Goal: Task Accomplishment & Management: Manage account settings

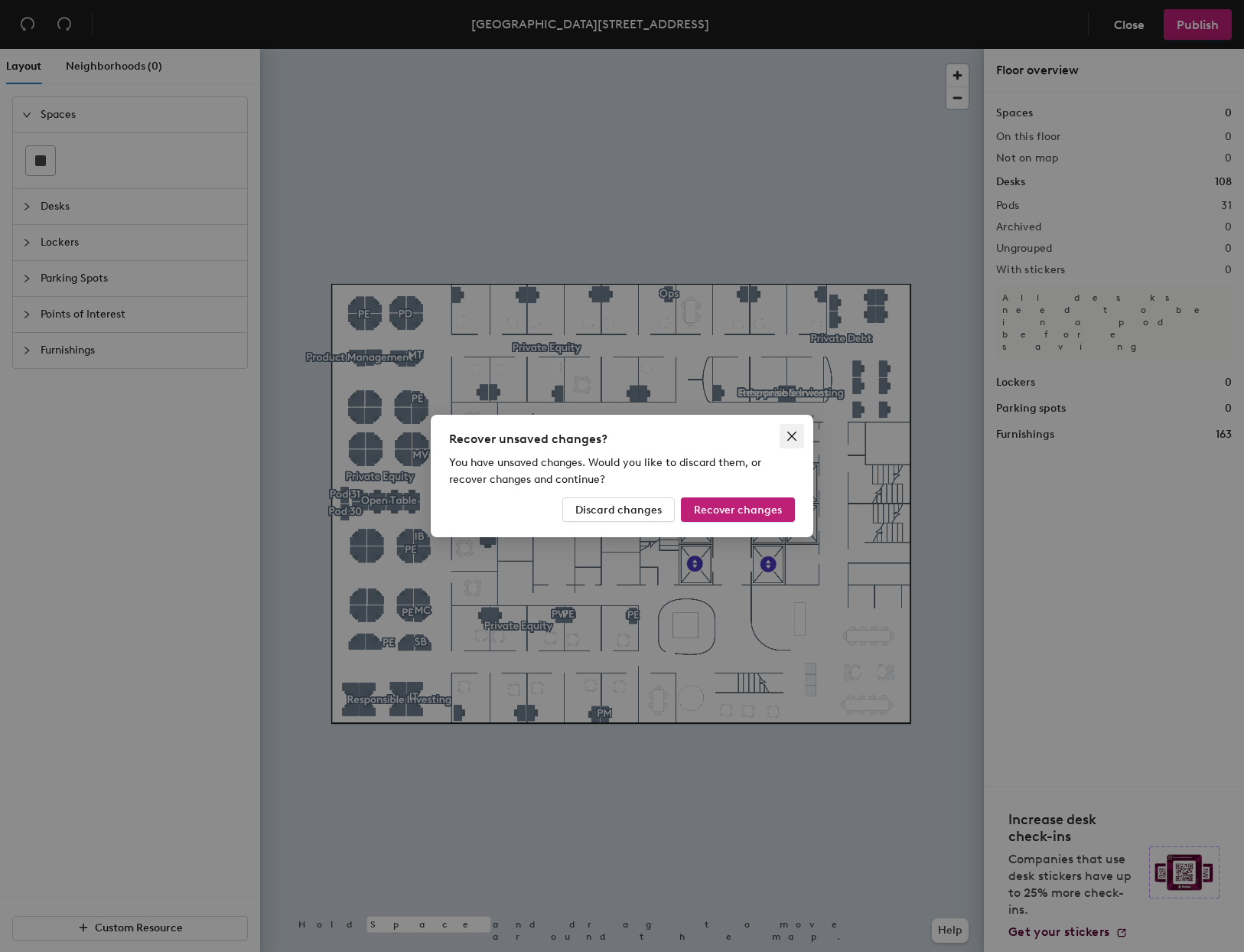
click at [788, 438] on icon "close" at bounding box center [791, 436] width 13 height 13
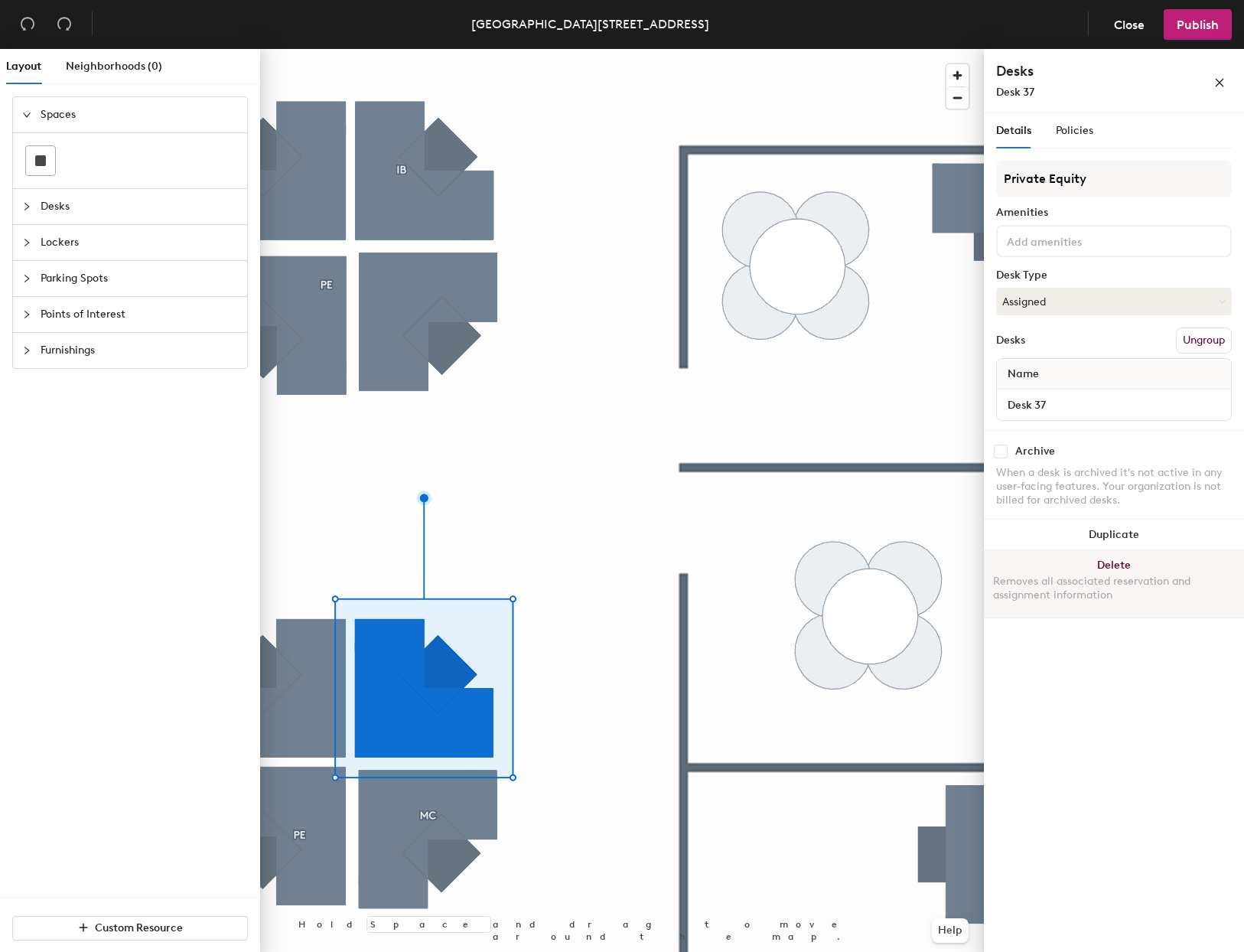
click at [1114, 569] on button "Delete Removes all associated reservation and assignment information" at bounding box center [1114, 583] width 260 height 67
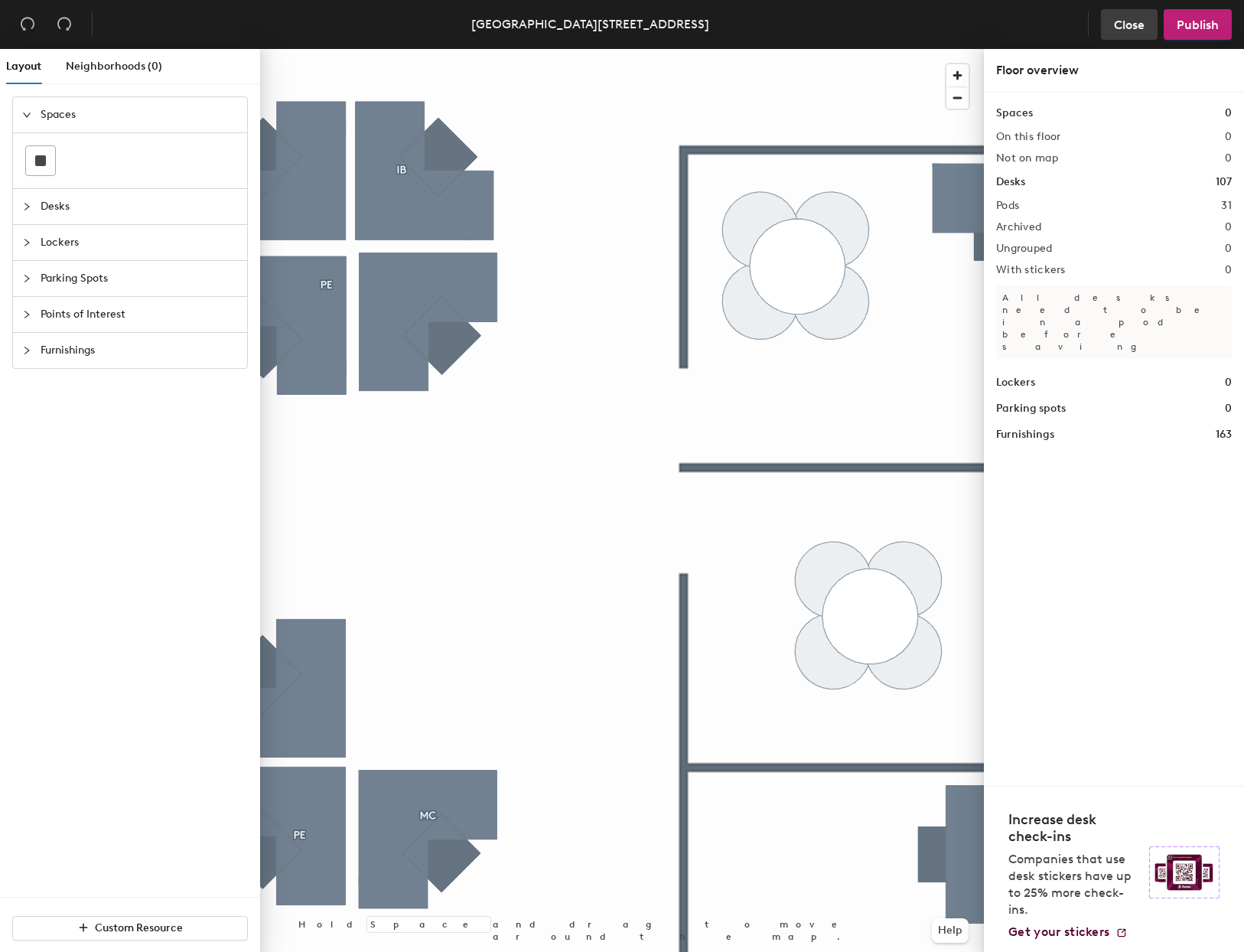
click at [1115, 32] on button "Close" at bounding box center [1129, 23] width 56 height 30
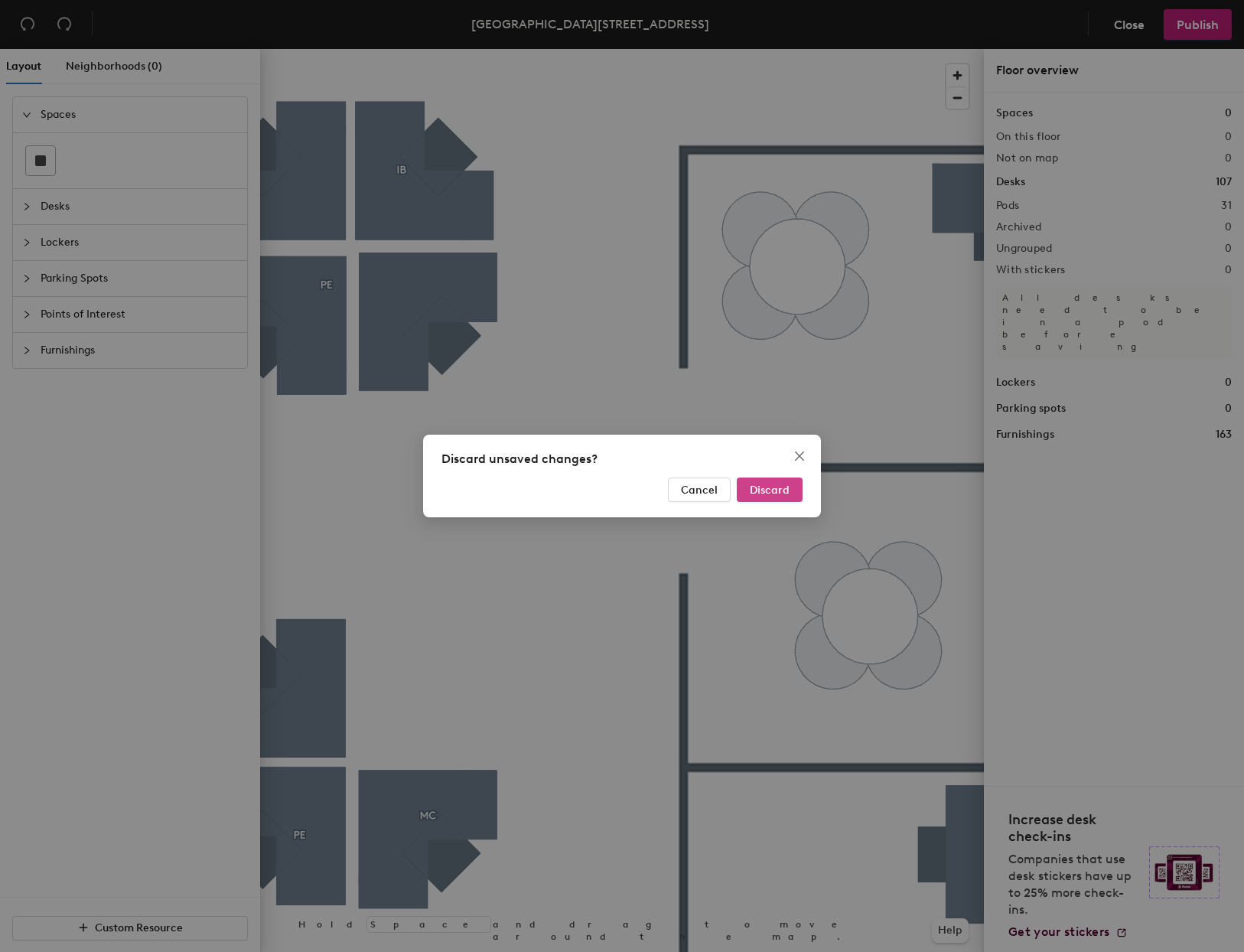
click at [764, 495] on span "Discard" at bounding box center [769, 490] width 40 height 13
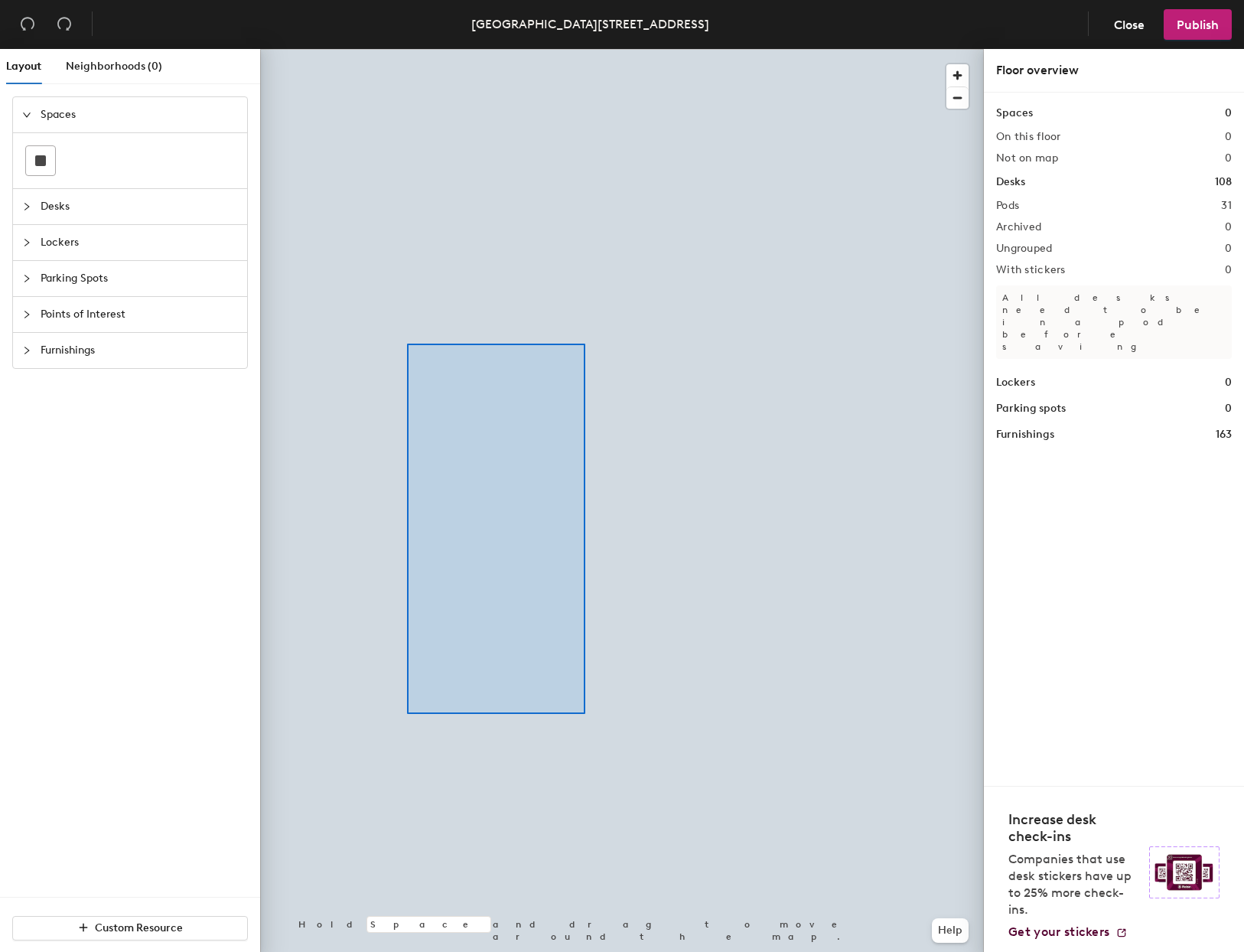
click at [399, 49] on div at bounding box center [622, 49] width 724 height 0
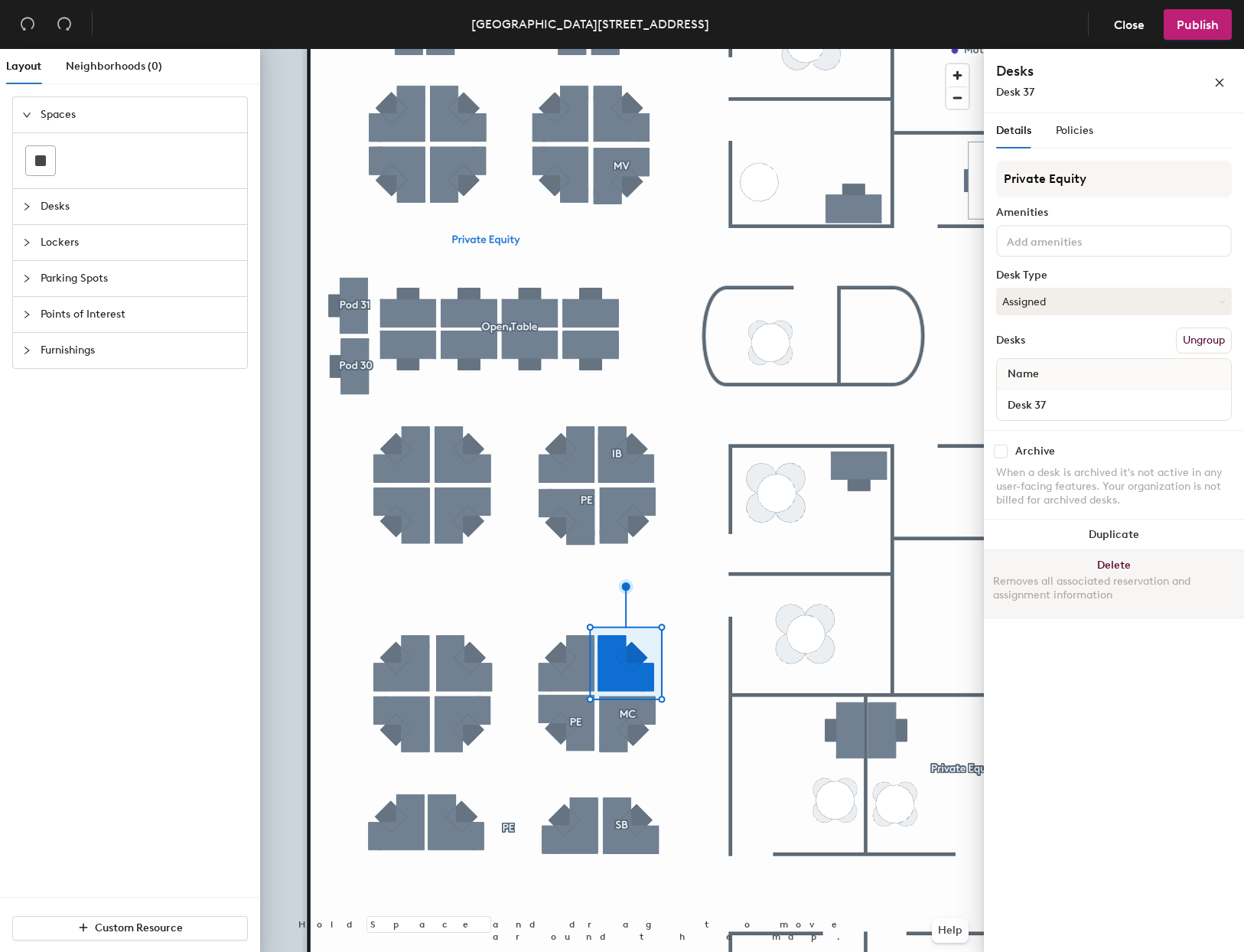
click at [1135, 557] on button "Delete Removes all associated reservation and assignment information" at bounding box center [1114, 583] width 260 height 67
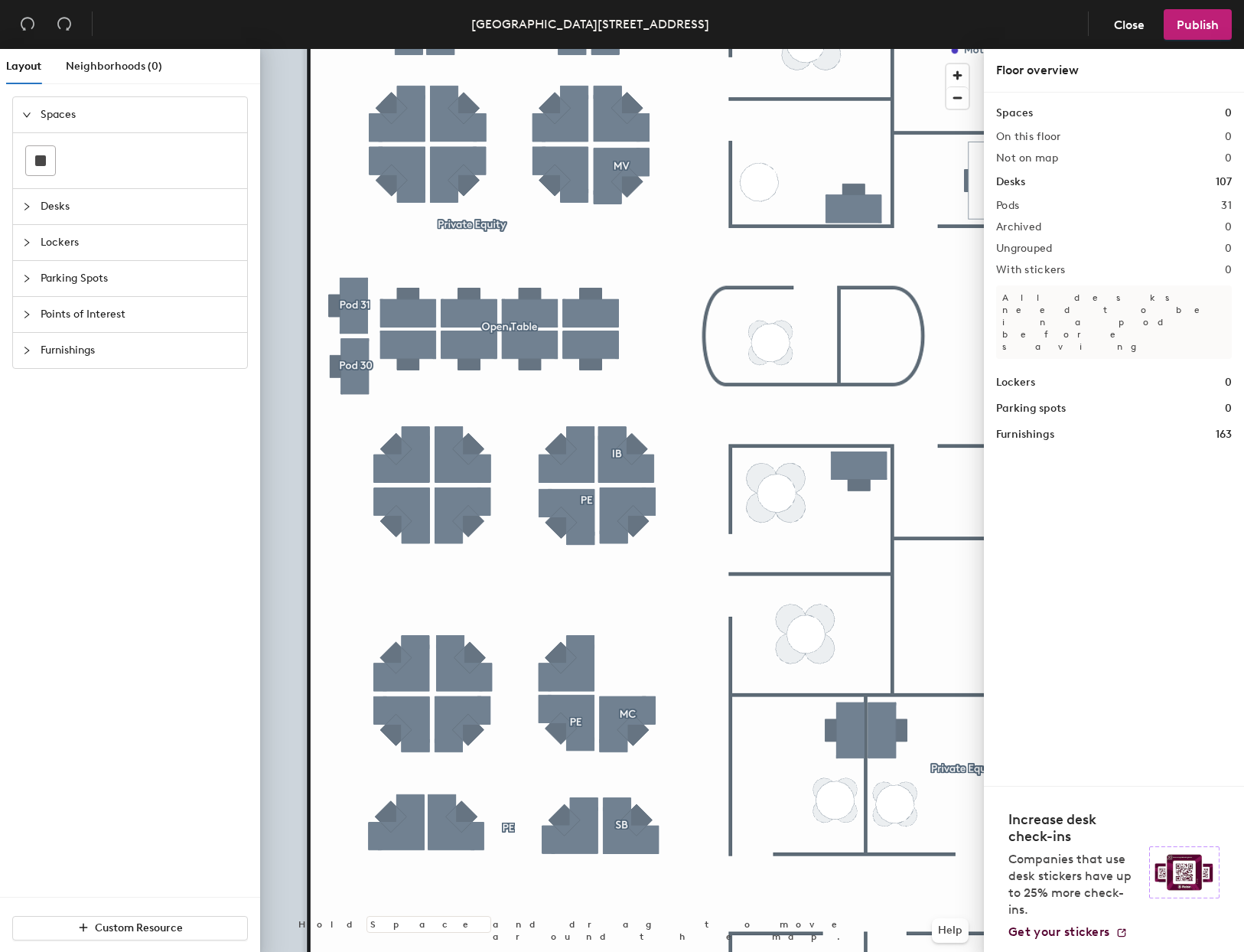
click at [55, 203] on span "Desks" at bounding box center [139, 206] width 198 height 35
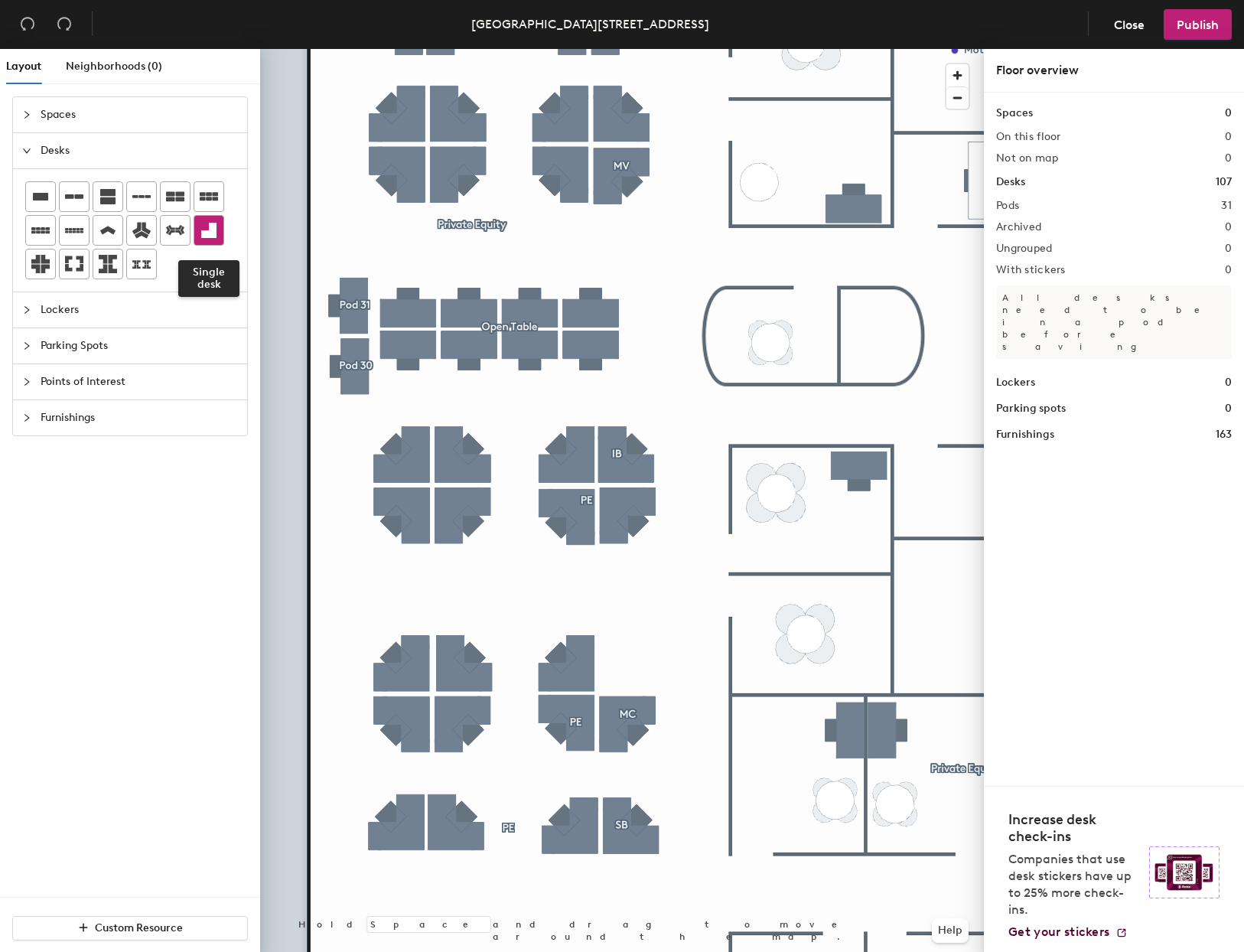
click at [202, 231] on icon at bounding box center [209, 231] width 16 height 16
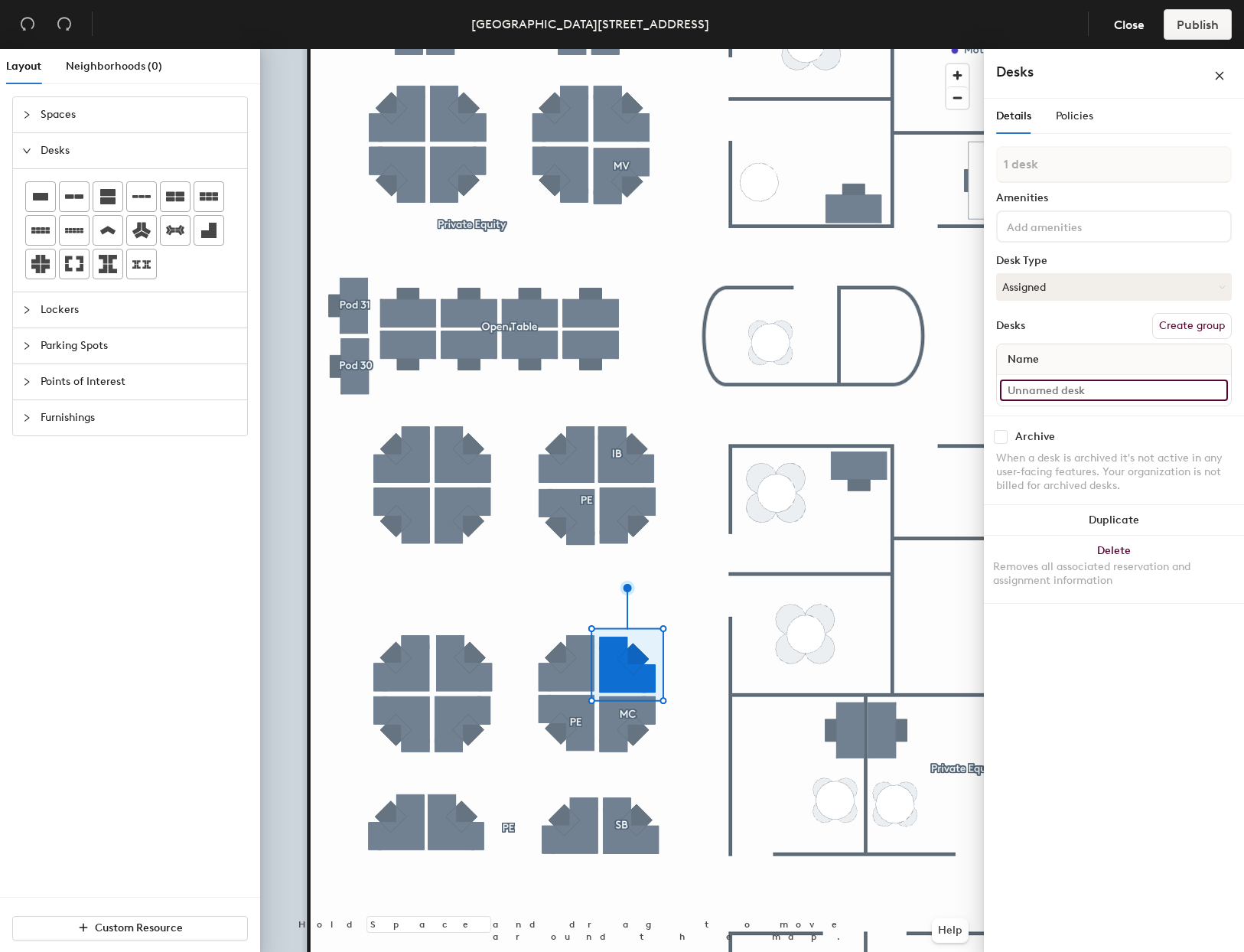
click at [1090, 392] on input at bounding box center [1115, 390] width 228 height 21
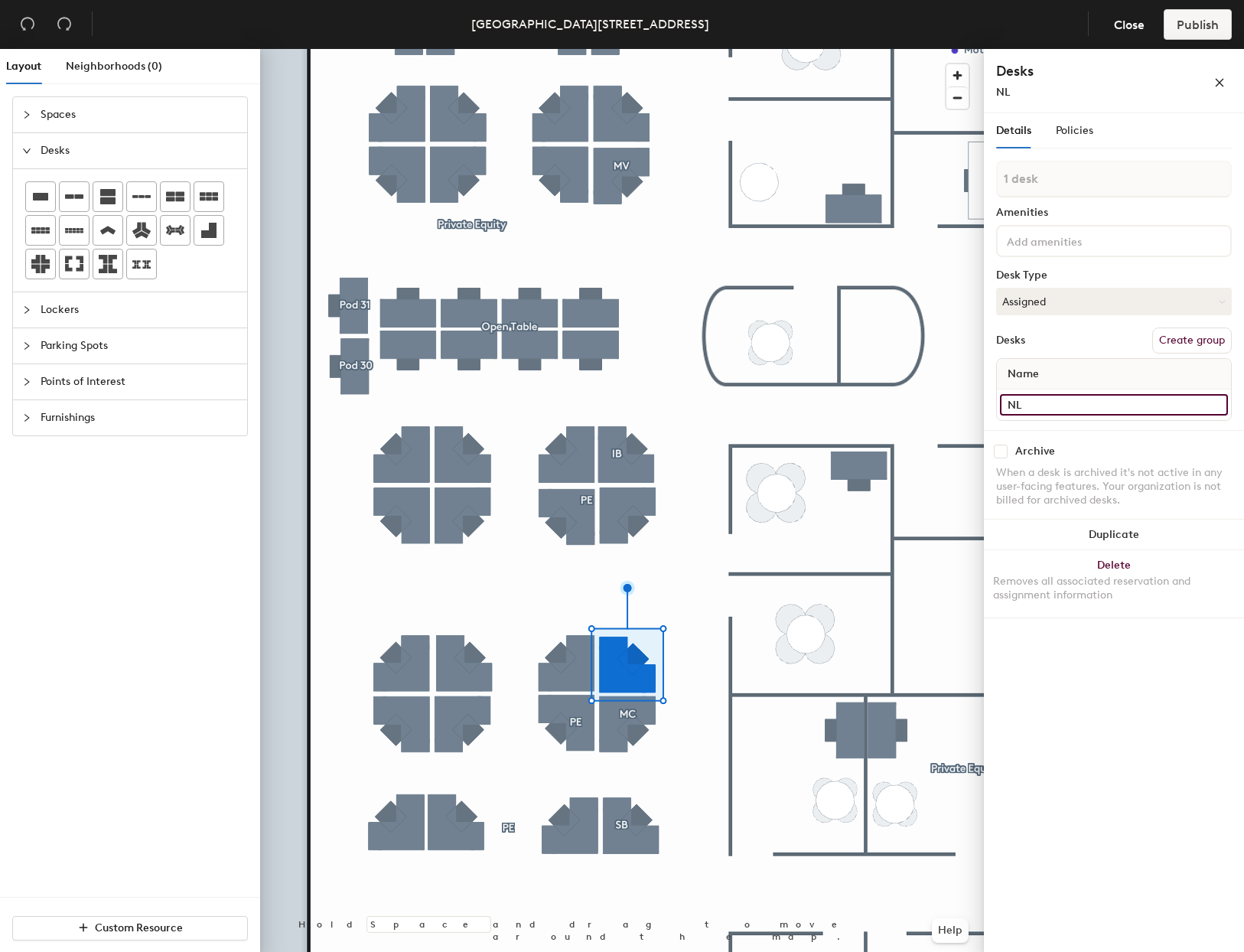
type input "NL"
click at [1164, 333] on button "Create group" at bounding box center [1192, 340] width 80 height 26
click at [1076, 292] on button "Assigned" at bounding box center [1115, 302] width 236 height 27
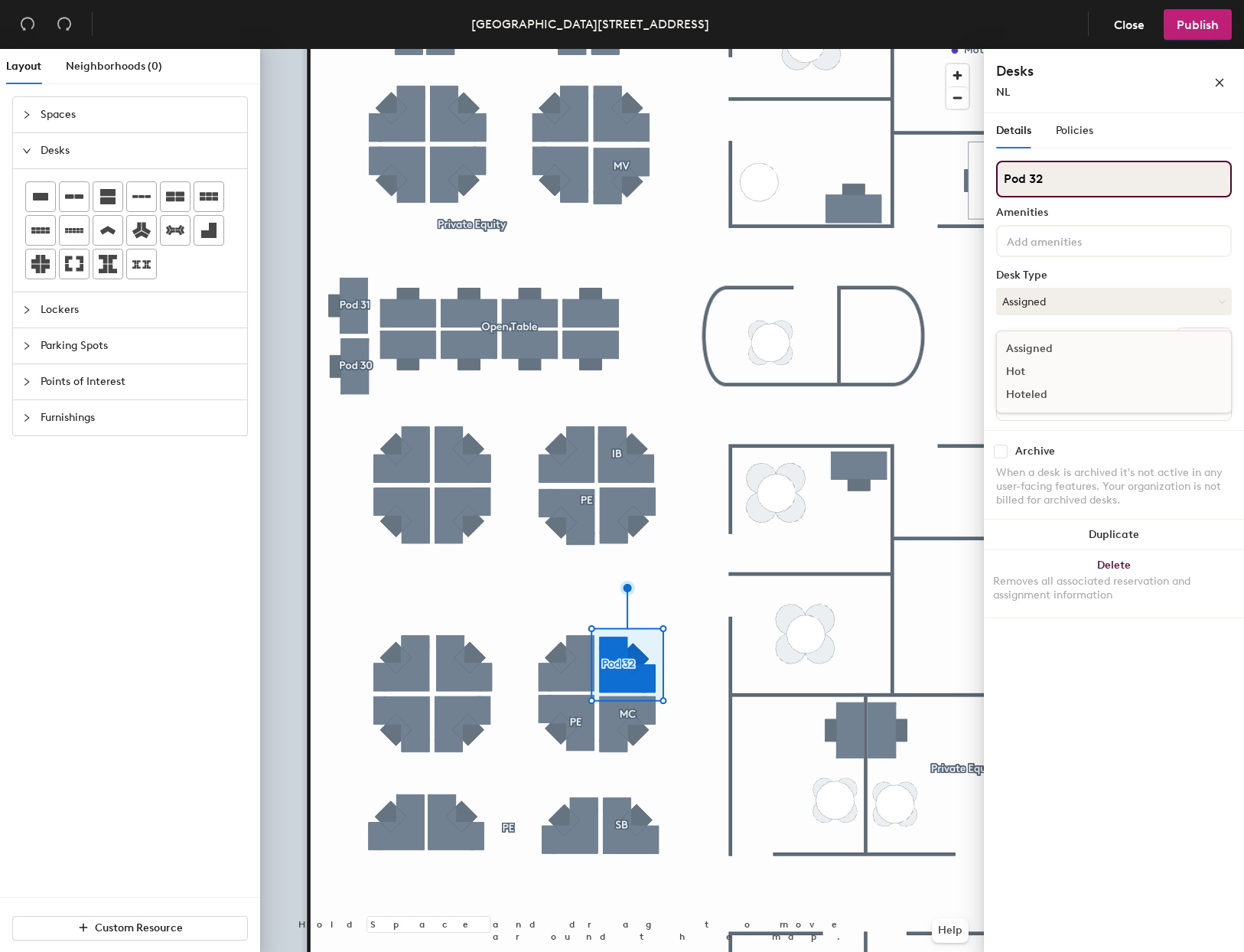
click at [1036, 186] on input "Pod 32" at bounding box center [1115, 179] width 236 height 37
type input "NL"
click at [1087, 318] on div "NL Amenities Desk Type Assigned Desks Ungroup Name NL" at bounding box center [1115, 295] width 236 height 270
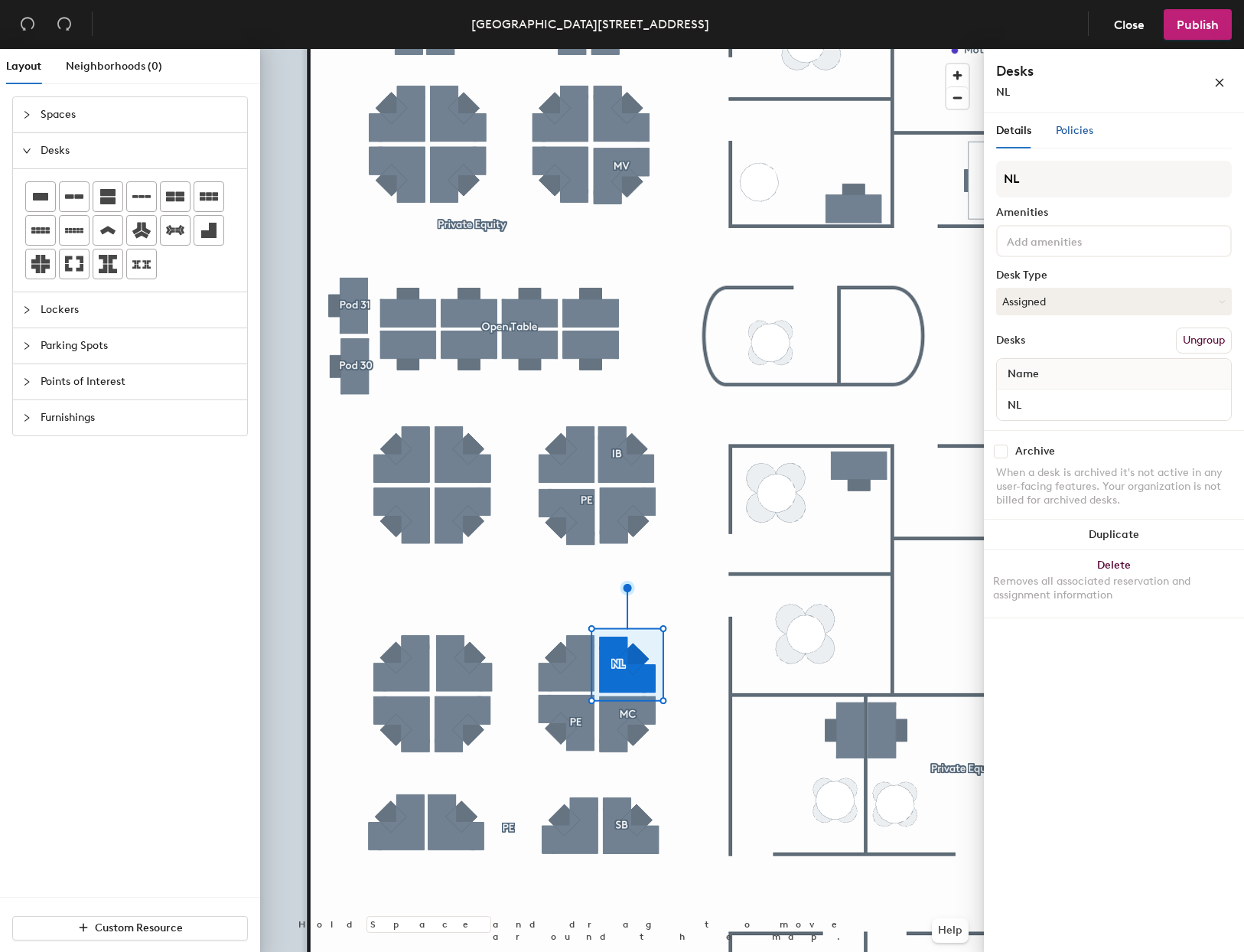
click at [1079, 124] on span "Policies" at bounding box center [1075, 129] width 38 height 13
click at [1076, 124] on span "Policies" at bounding box center [1075, 129] width 38 height 13
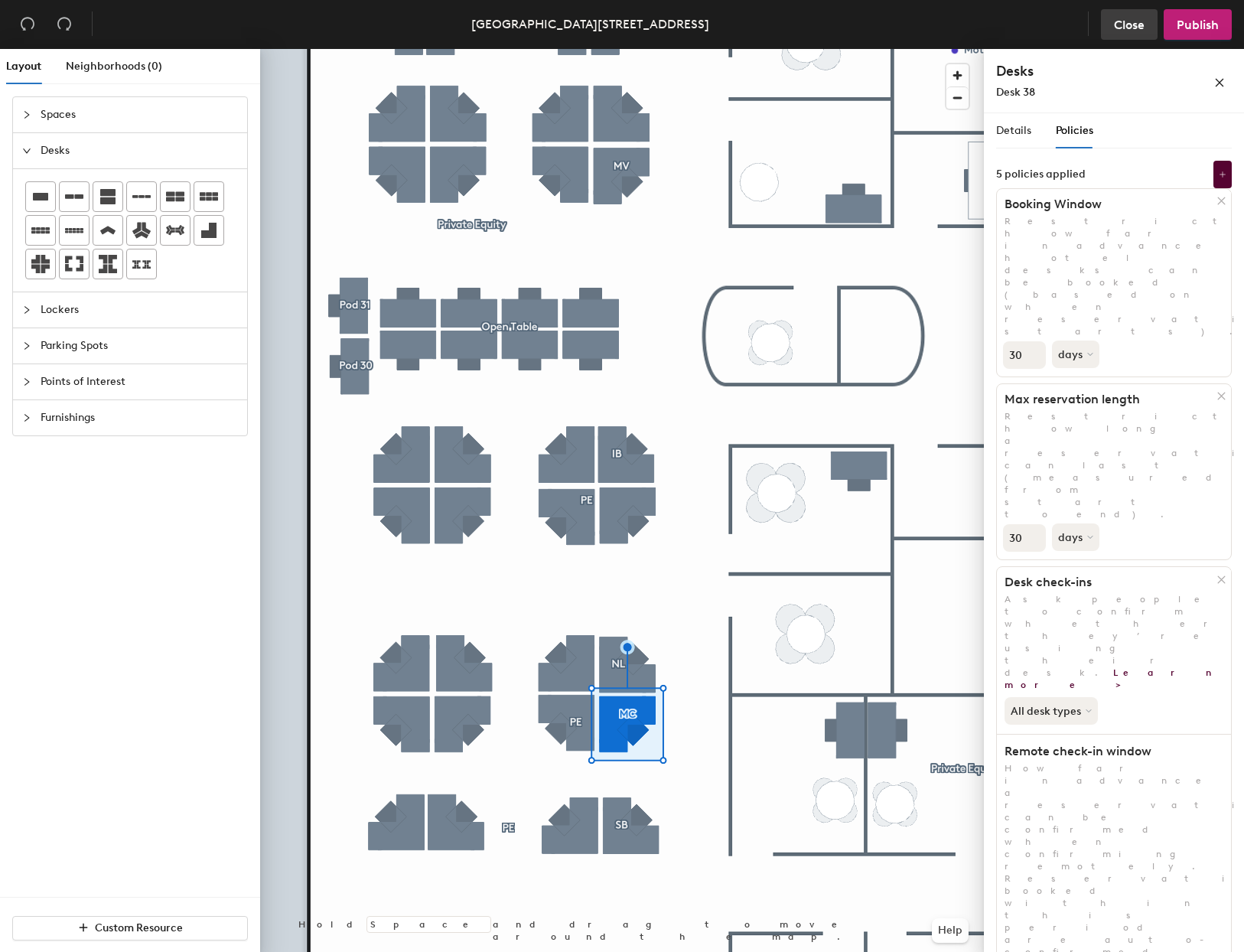
click at [1132, 27] on span "Close" at bounding box center [1129, 24] width 30 height 15
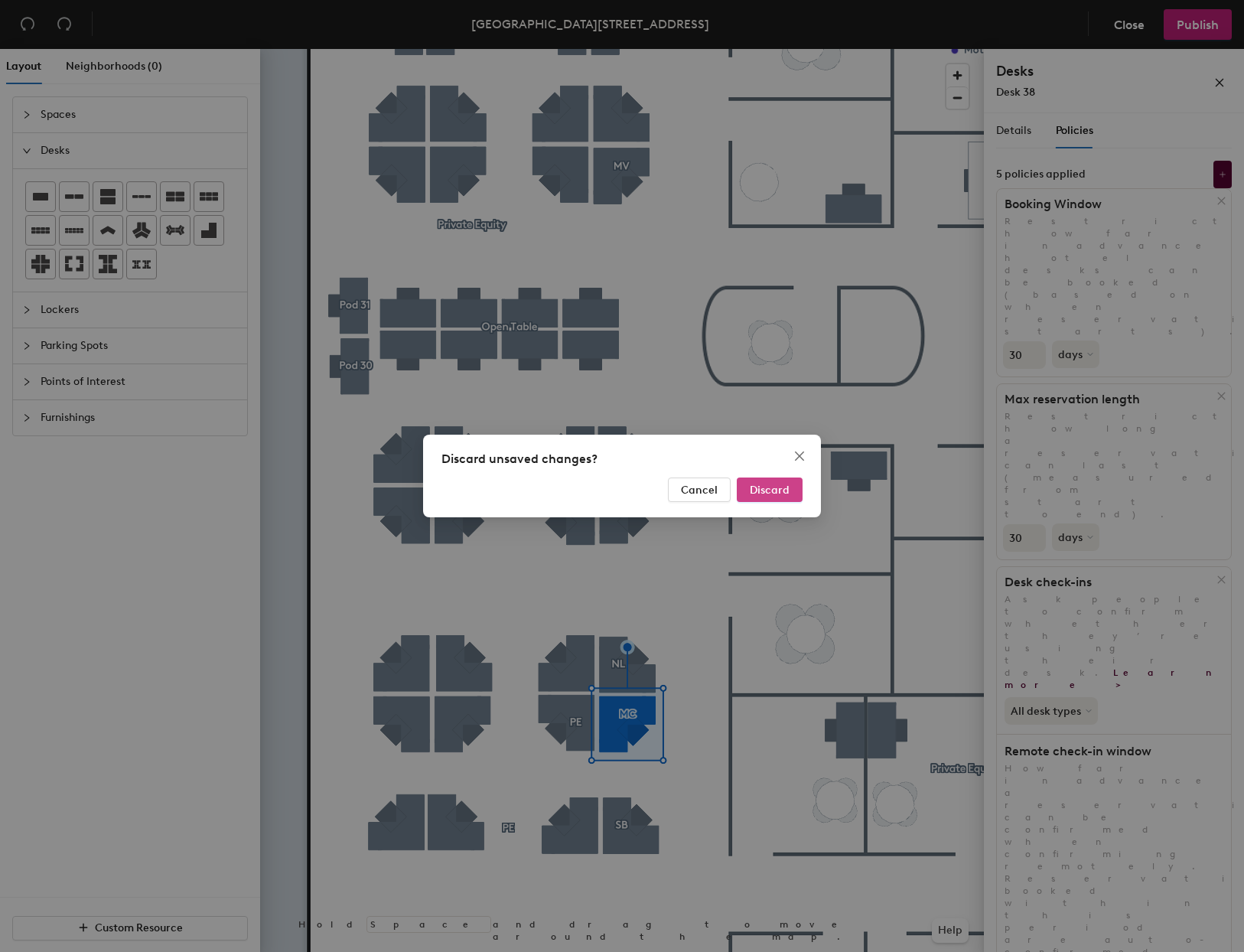
click at [759, 494] on span "Discard" at bounding box center [769, 490] width 40 height 13
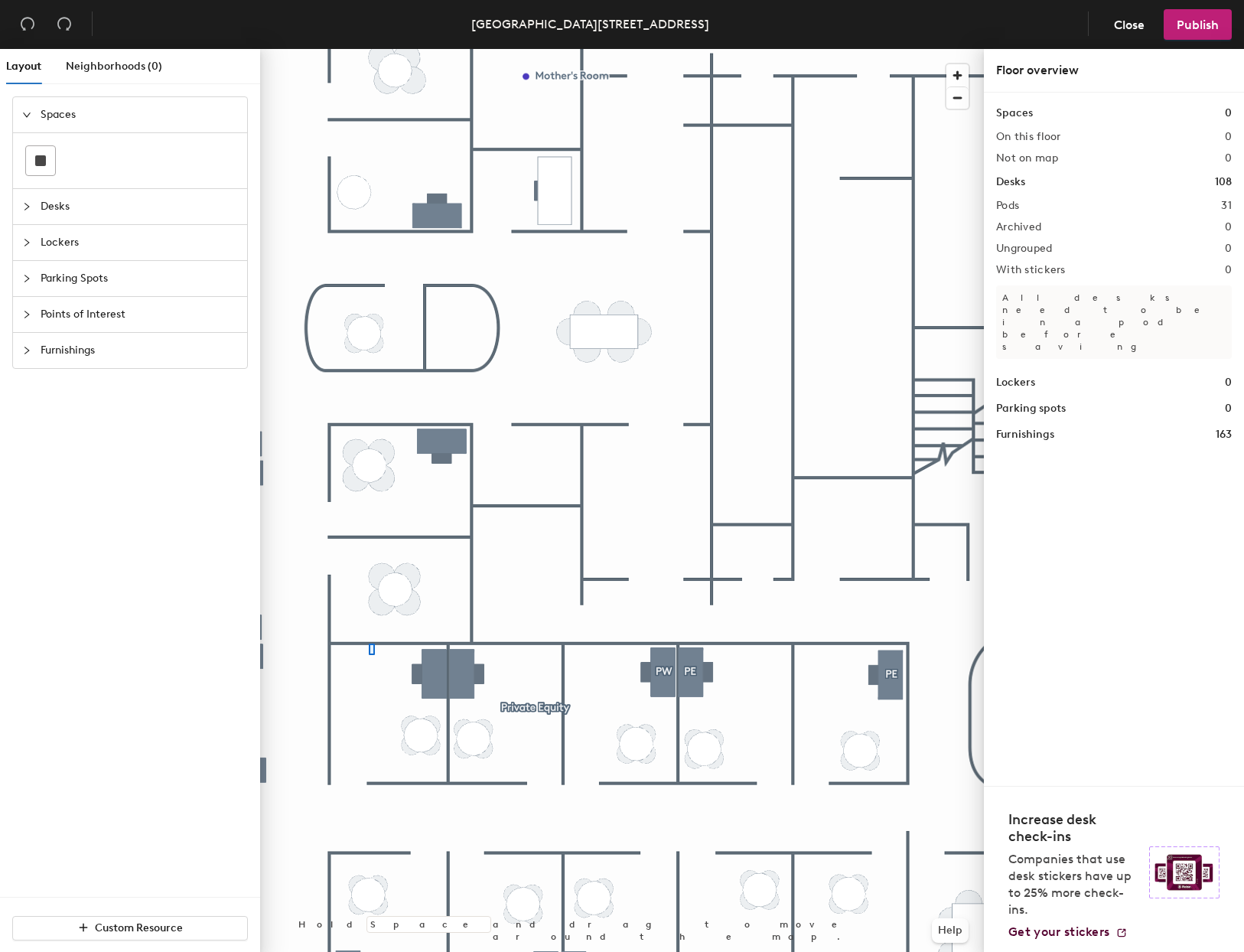
click at [370, 49] on div at bounding box center [622, 49] width 724 height 0
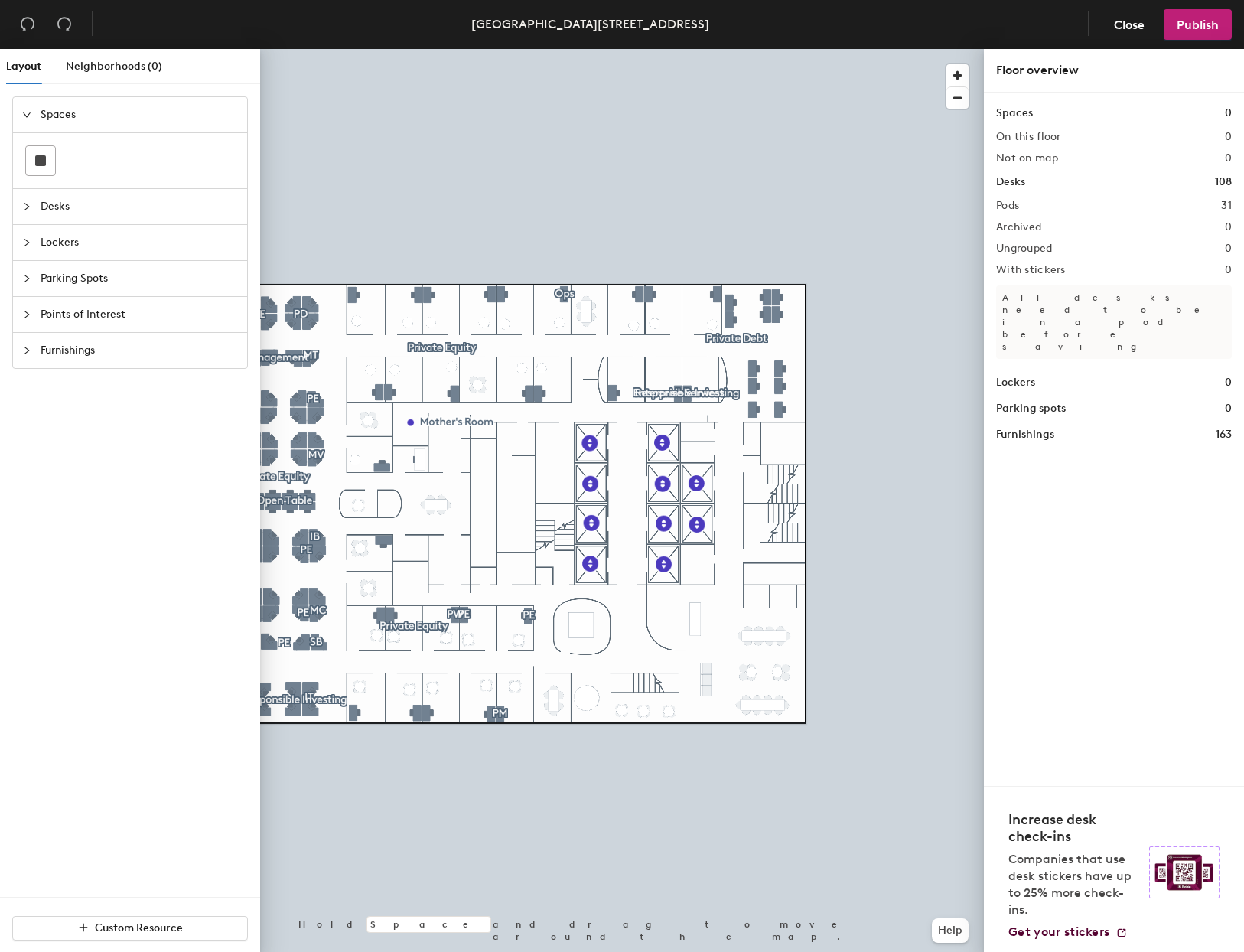
click at [673, 49] on div at bounding box center [622, 49] width 724 height 0
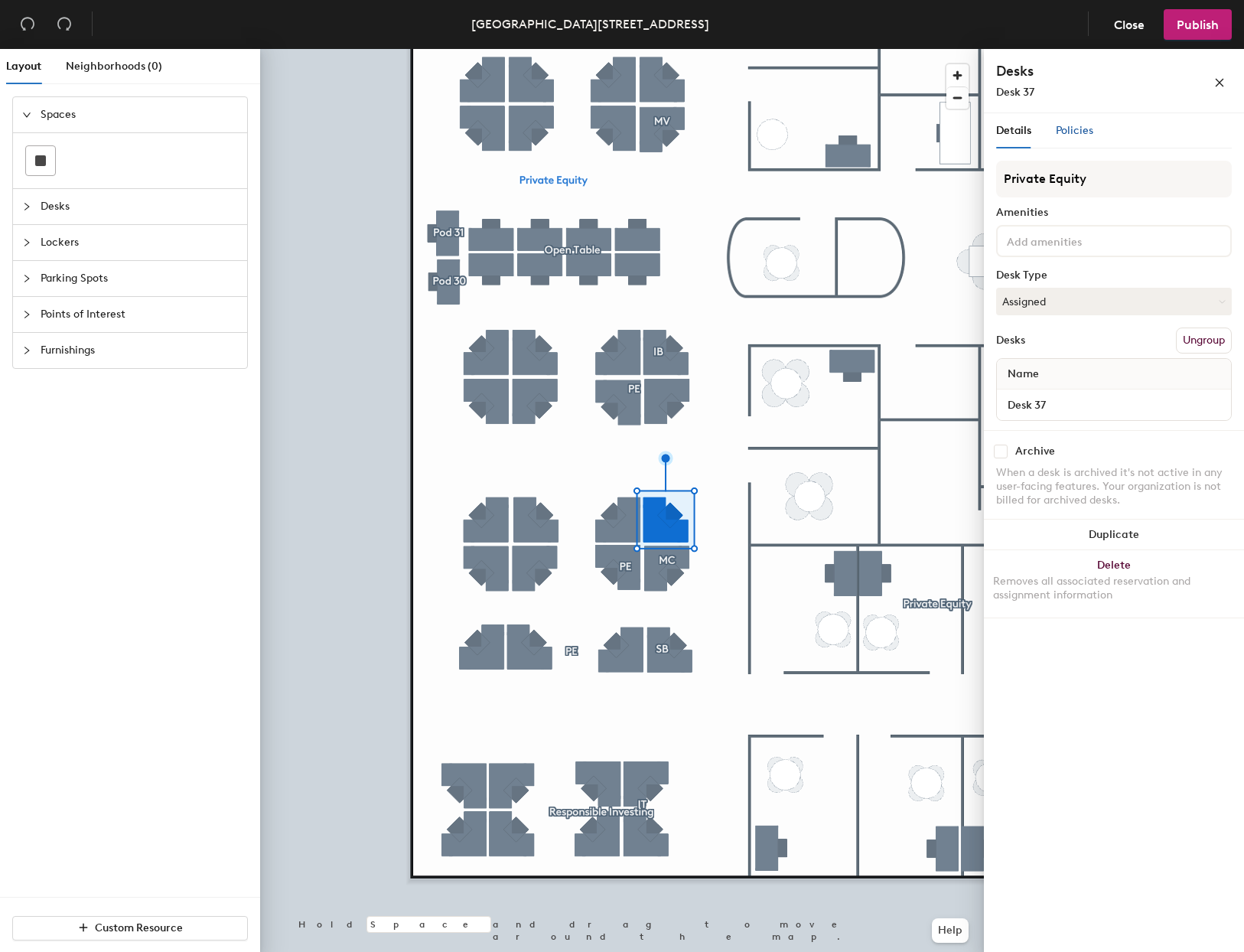
click at [1073, 137] on div "Policies" at bounding box center [1075, 130] width 38 height 17
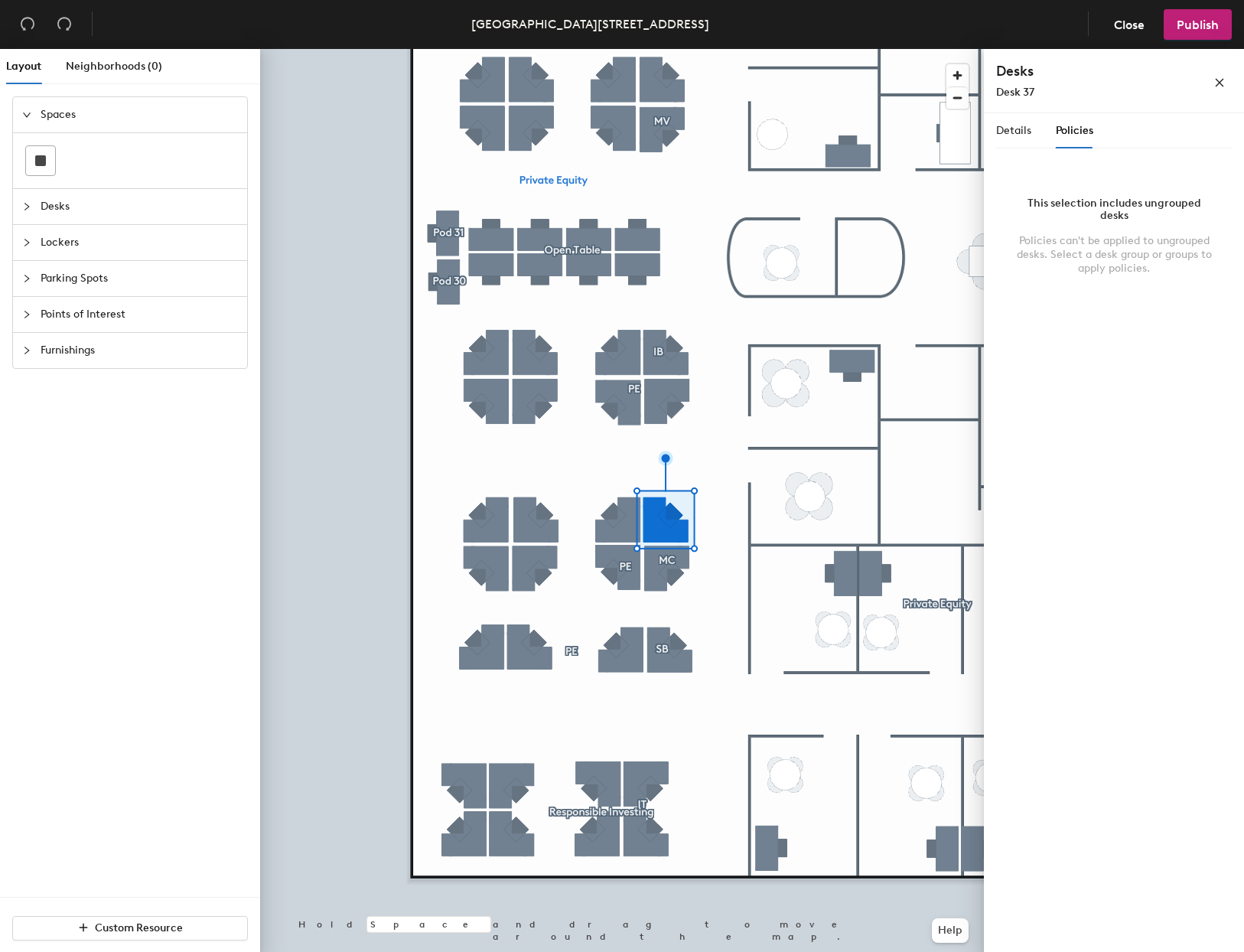
click at [1035, 138] on div "Details Policies" at bounding box center [1045, 130] width 97 height 35
click at [1022, 137] on div "Details" at bounding box center [1014, 130] width 35 height 17
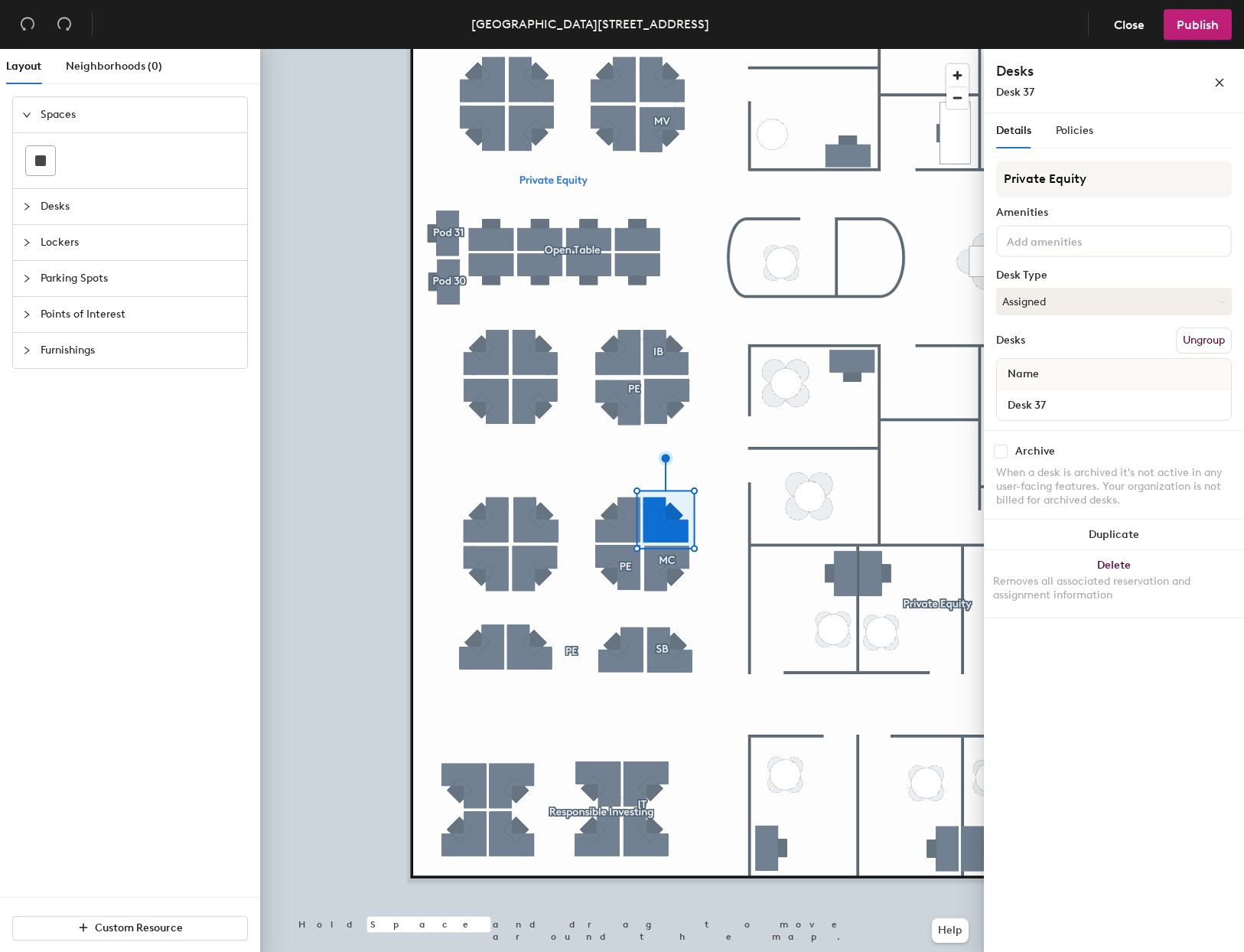
click at [1186, 347] on button "Ungroup" at bounding box center [1203, 340] width 55 height 26
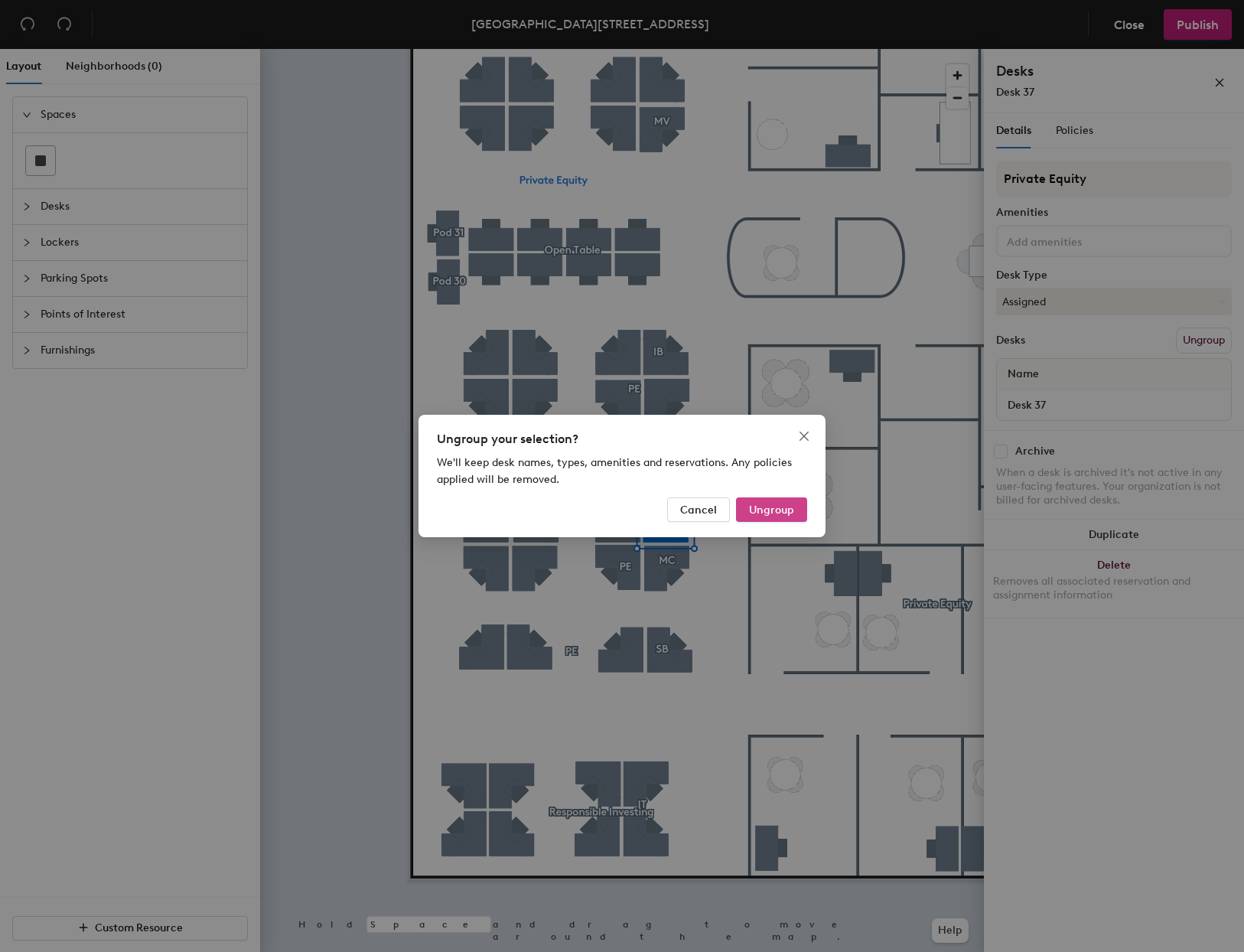
click at [768, 505] on span "Ungroup" at bounding box center [772, 509] width 45 height 13
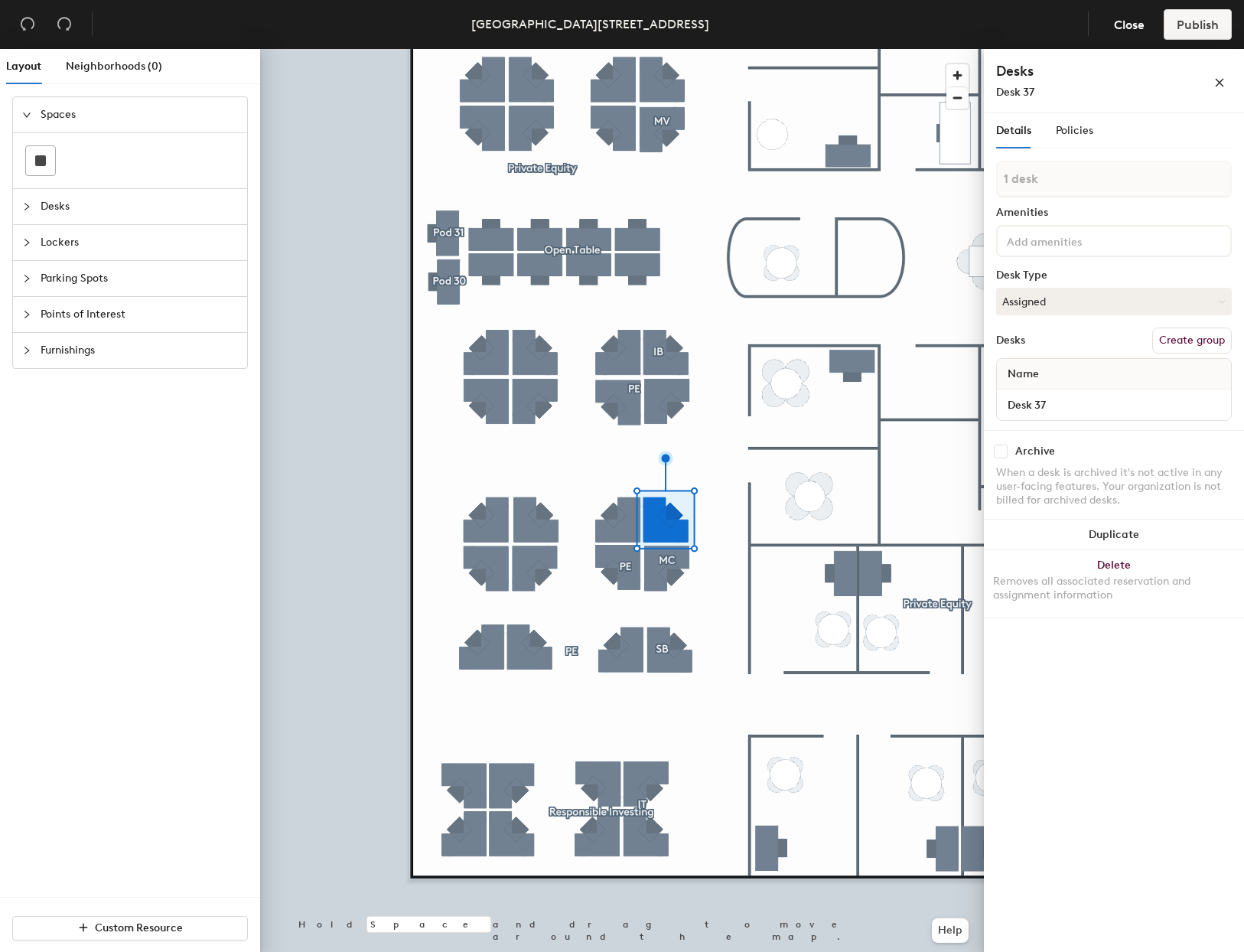
click at [1067, 346] on div "Desks Create group" at bounding box center [1115, 340] width 236 height 26
click at [1198, 337] on button "Create group" at bounding box center [1192, 340] width 80 height 26
click at [1022, 177] on input "Pod 32" at bounding box center [1115, 179] width 236 height 37
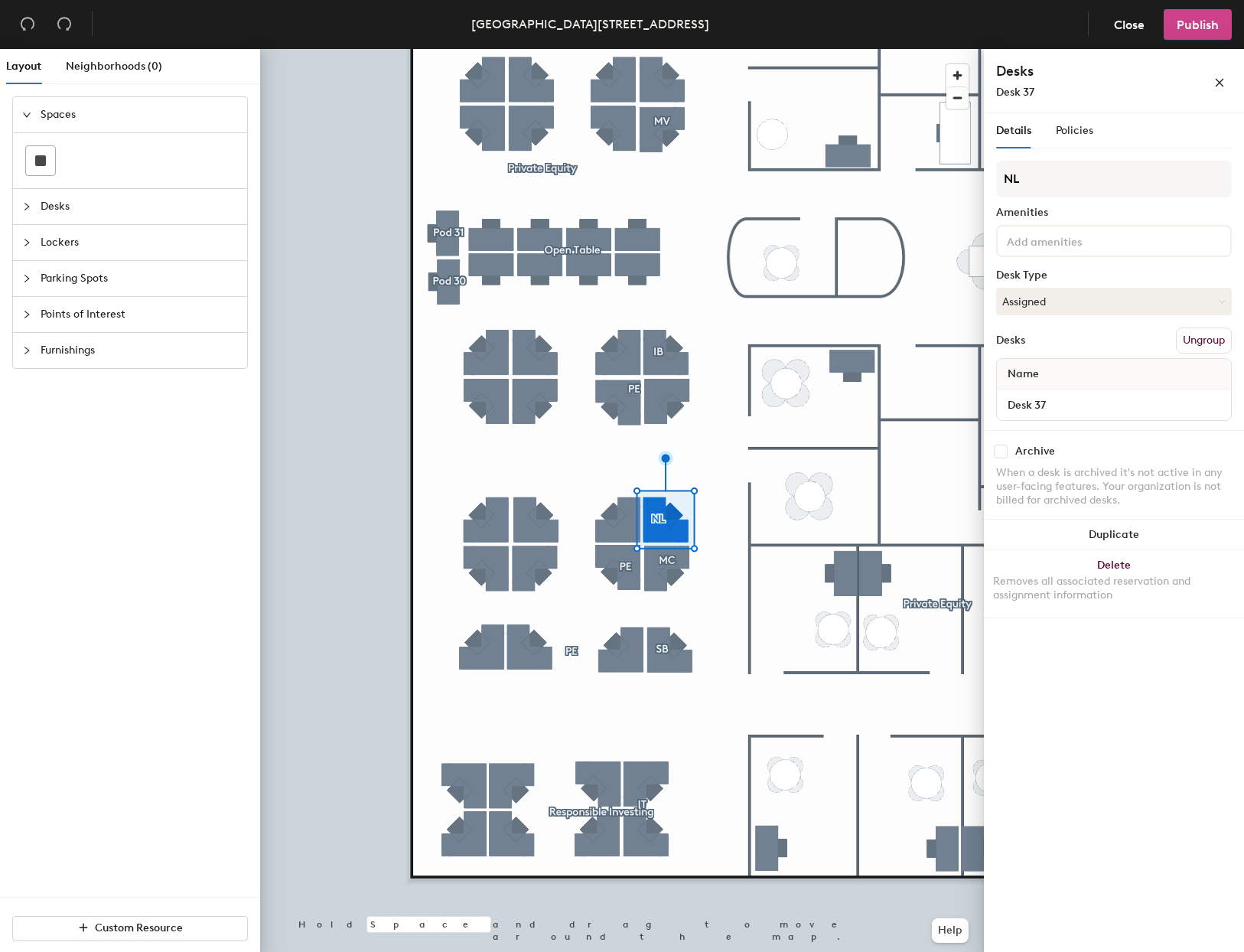
type input "NL"
click at [1176, 18] on button "Publish" at bounding box center [1198, 23] width 68 height 30
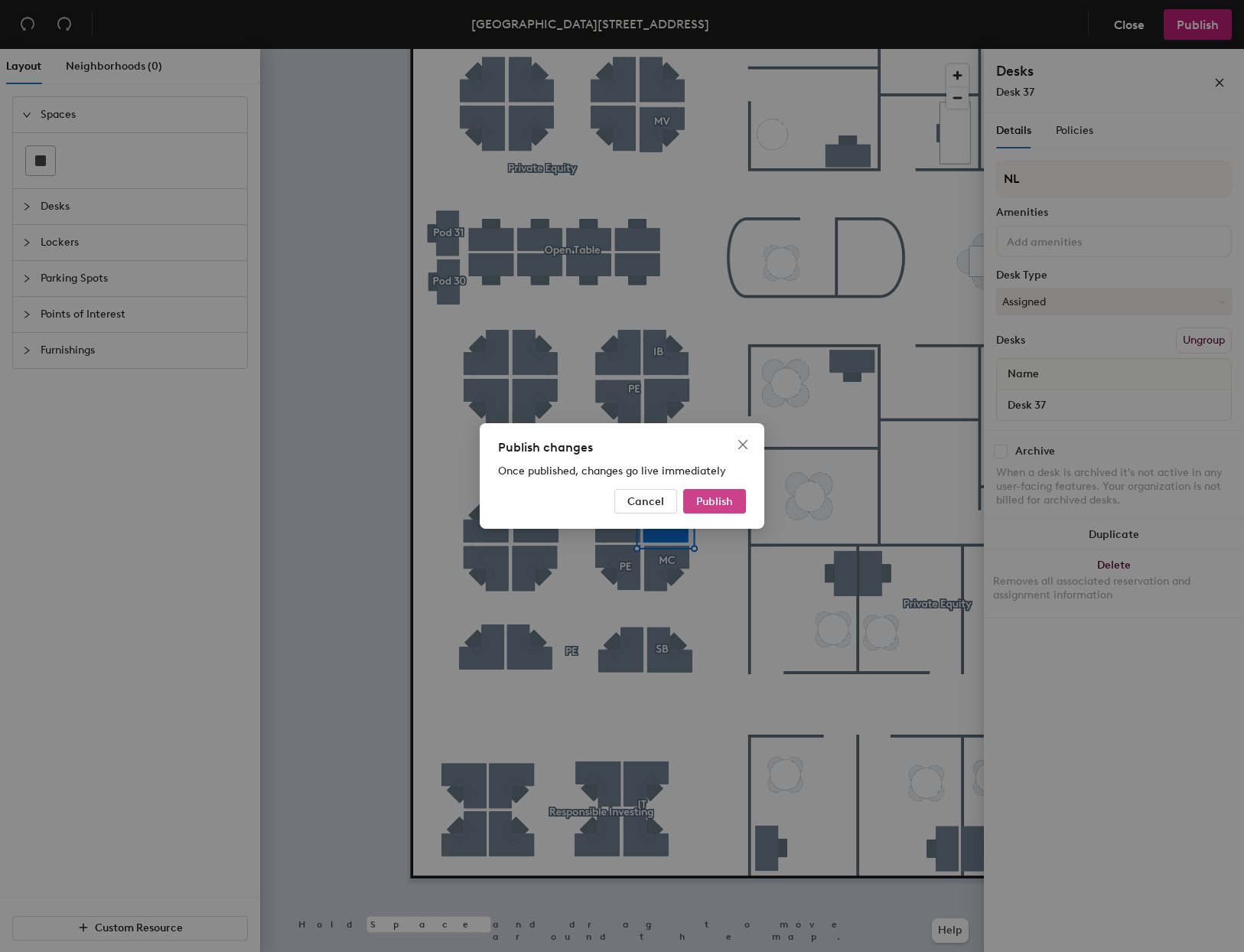
click at [703, 501] on span "Publish" at bounding box center [714, 501] width 37 height 13
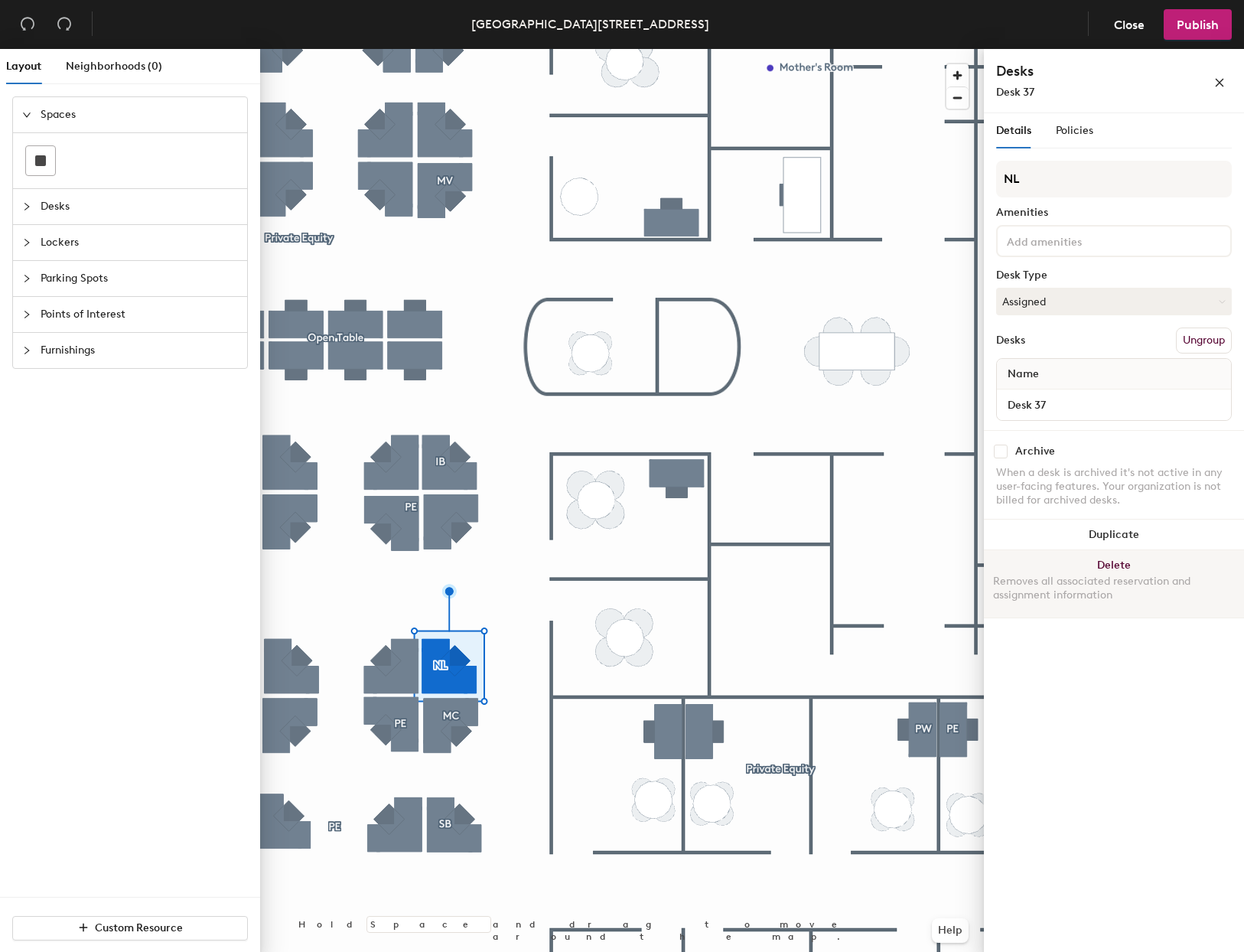
click at [1139, 571] on button "Delete Removes all associated reservation and assignment information" at bounding box center [1114, 583] width 260 height 67
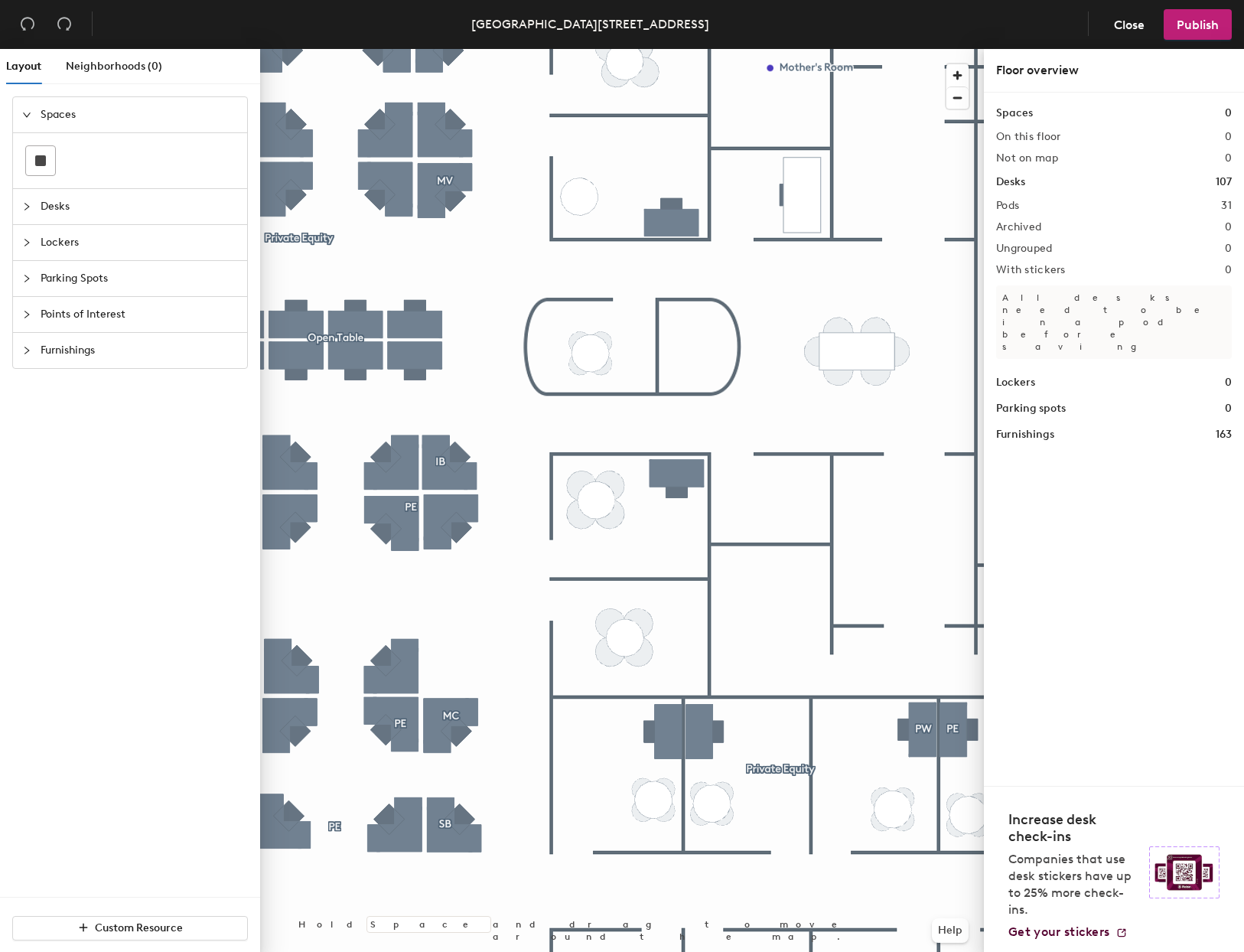
click at [88, 205] on span "Desks" at bounding box center [139, 206] width 198 height 35
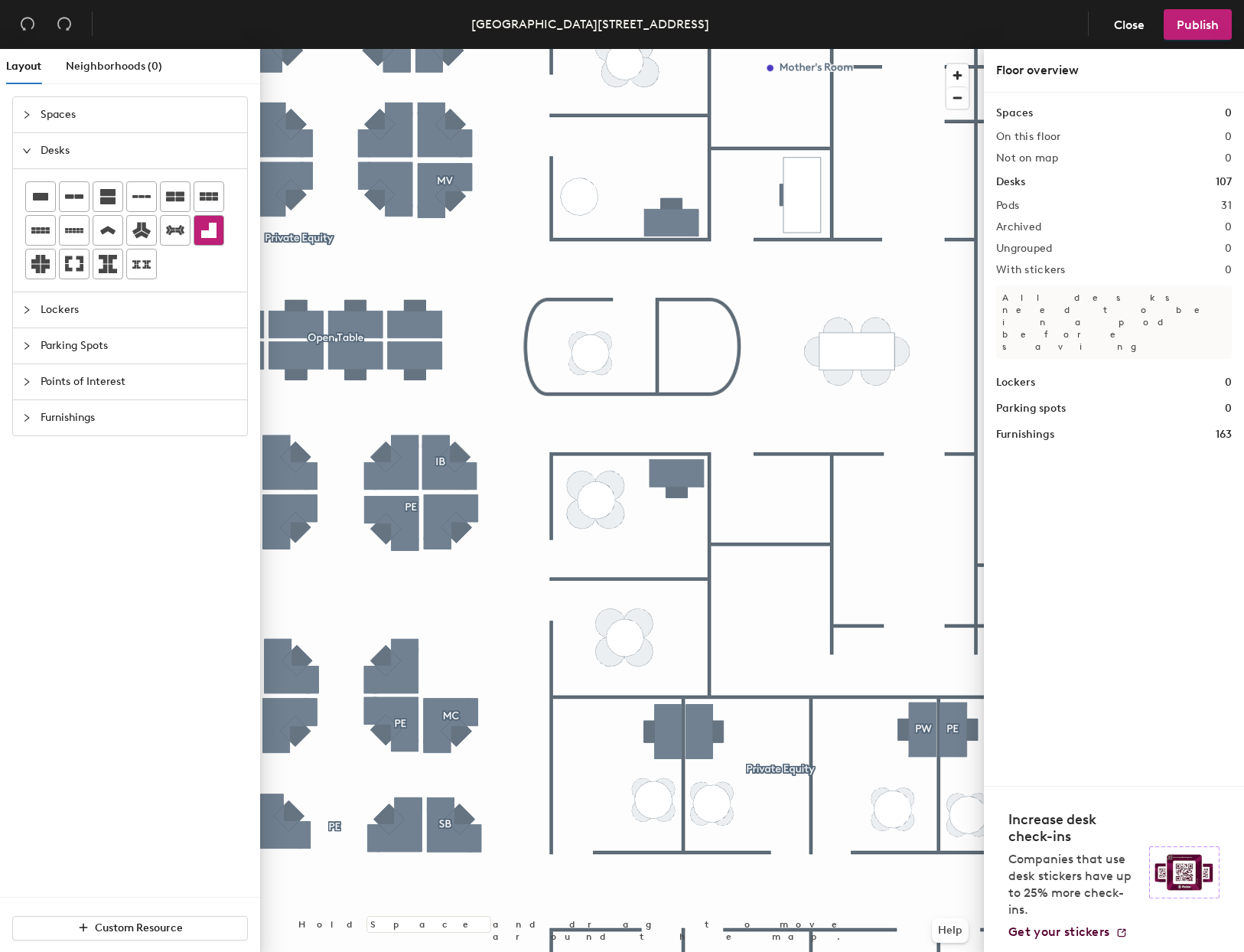
click at [203, 231] on icon at bounding box center [209, 231] width 16 height 16
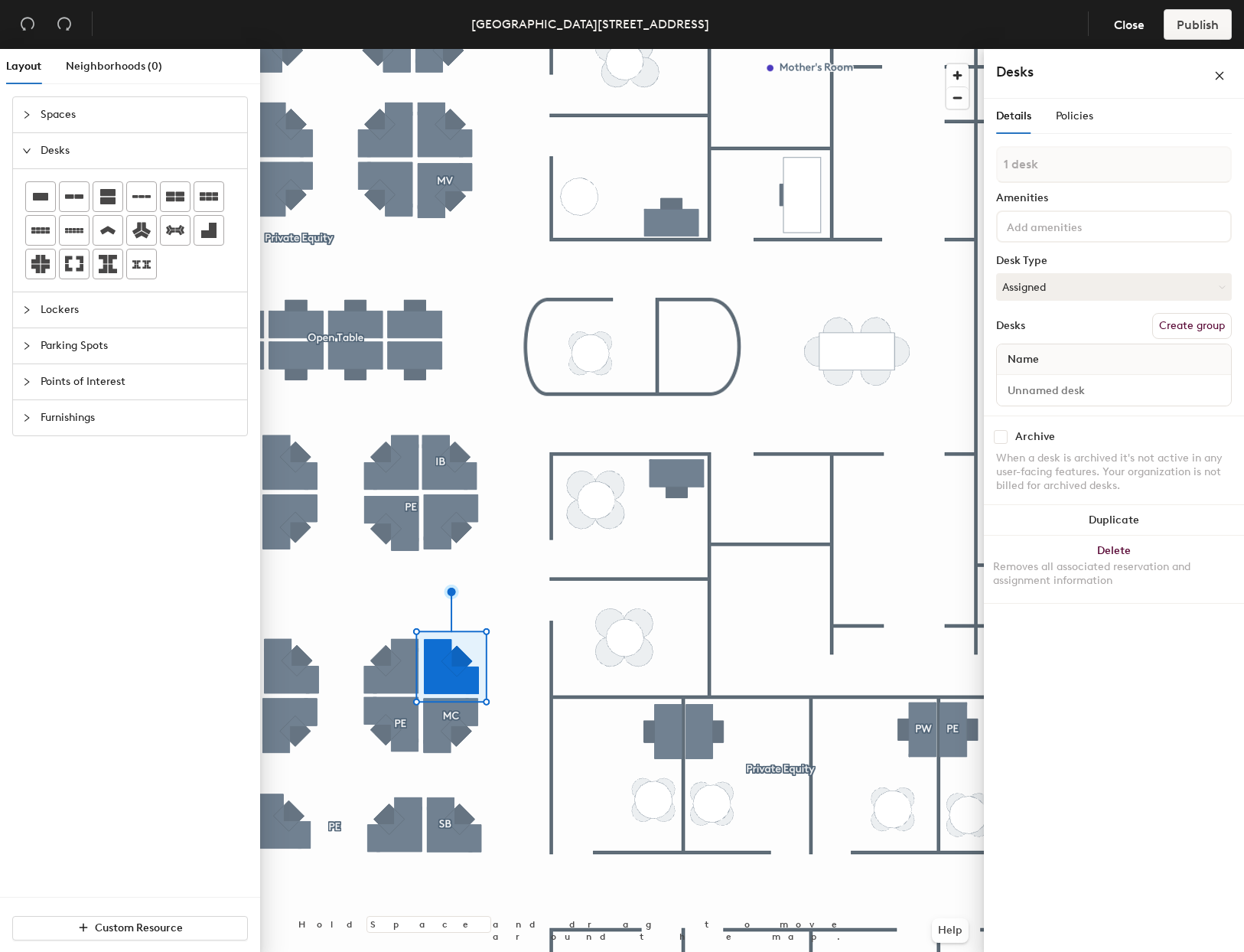
click at [1179, 328] on button "Create group" at bounding box center [1192, 326] width 80 height 26
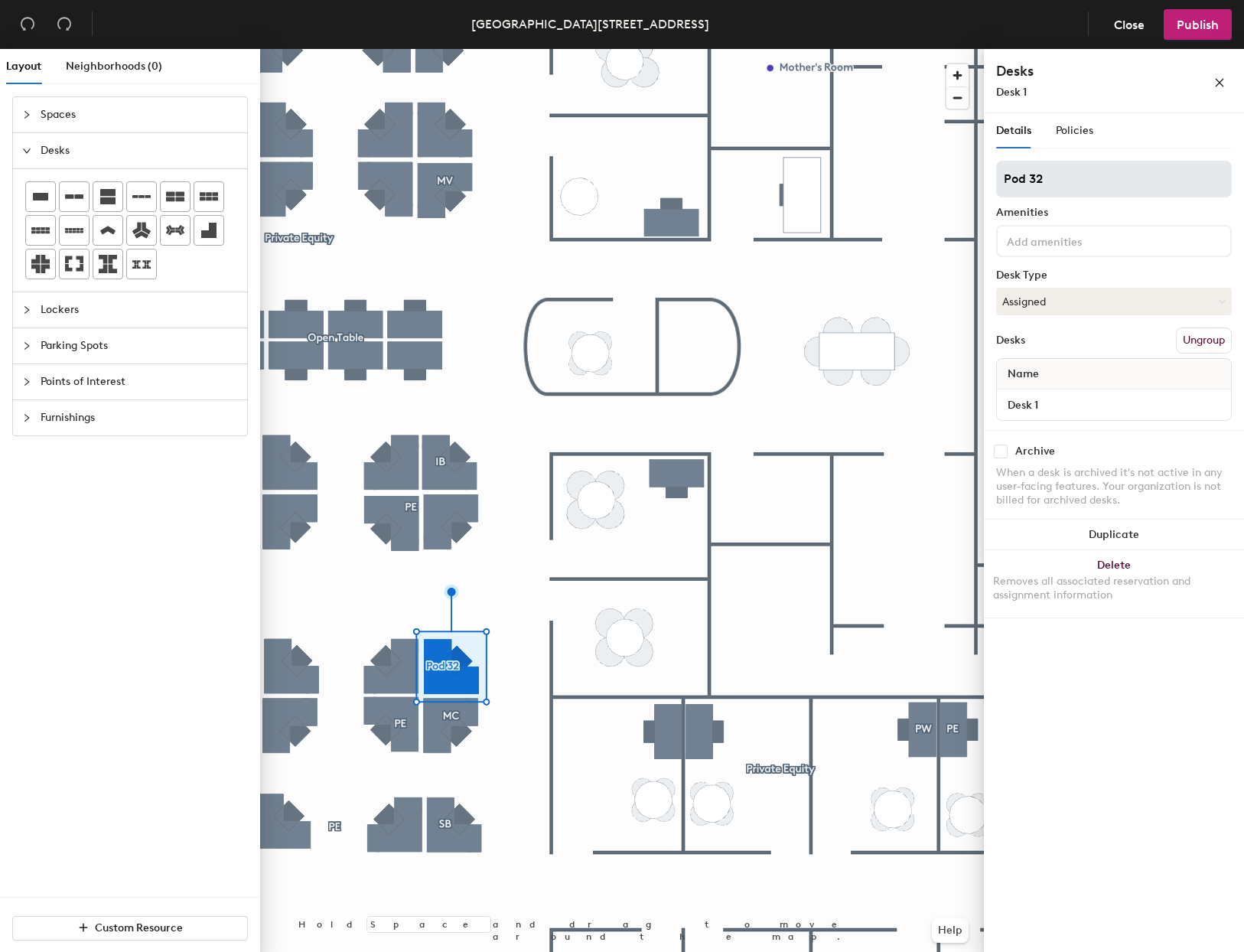
click at [1038, 176] on input "Pod 32" at bounding box center [1115, 179] width 236 height 37
type input "NL"
click at [1213, 32] on button "Publish" at bounding box center [1198, 23] width 68 height 30
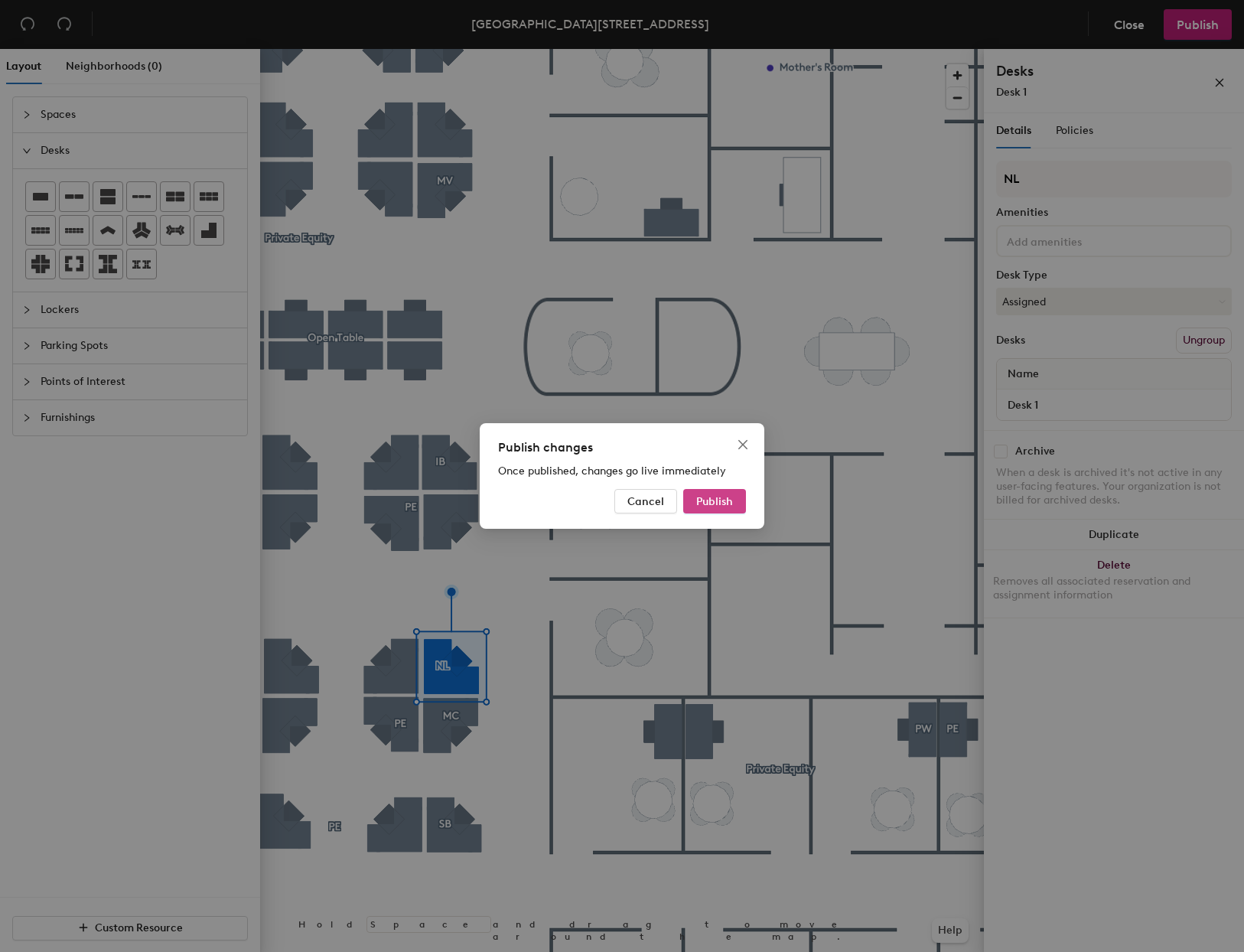
click at [704, 501] on span "Publish" at bounding box center [714, 501] width 37 height 13
